Goal: Task Accomplishment & Management: Manage account settings

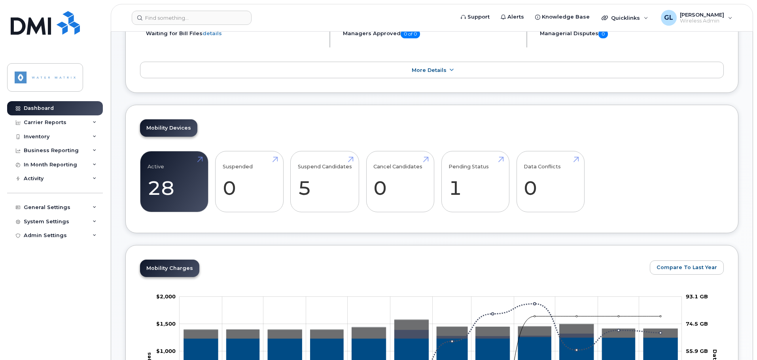
scroll to position [237, 0]
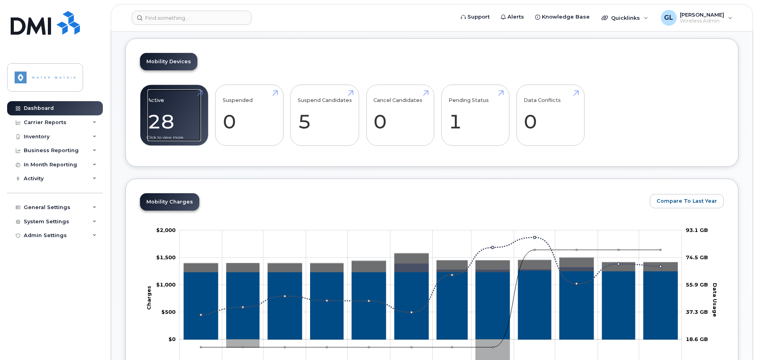
click at [163, 127] on link "Active 28" at bounding box center [174, 115] width 53 height 52
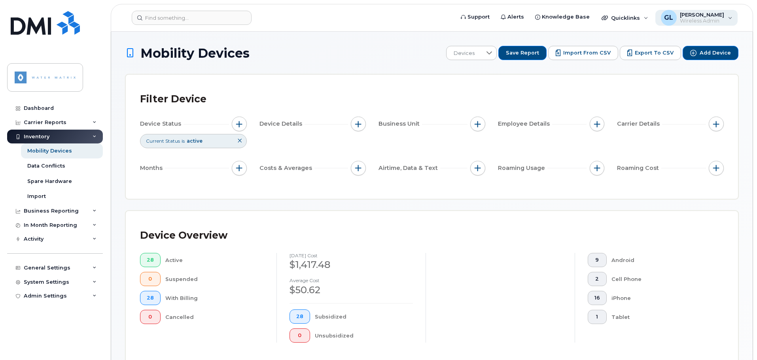
click at [731, 18] on div "GL [PERSON_NAME] Wireless Admin" at bounding box center [697, 18] width 83 height 16
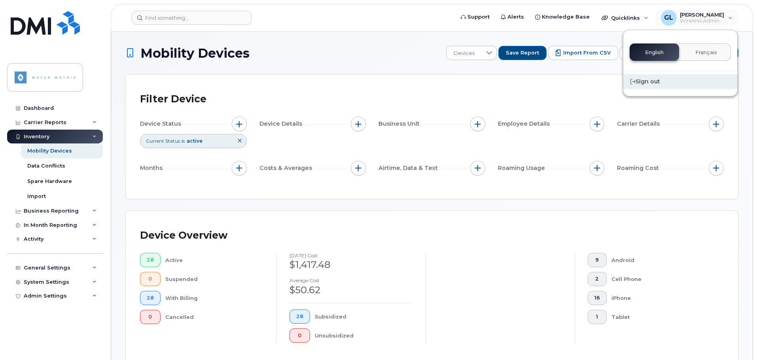
click at [644, 80] on div "Sign out" at bounding box center [681, 81] width 114 height 15
